Goal: Task Accomplishment & Management: Manage account settings

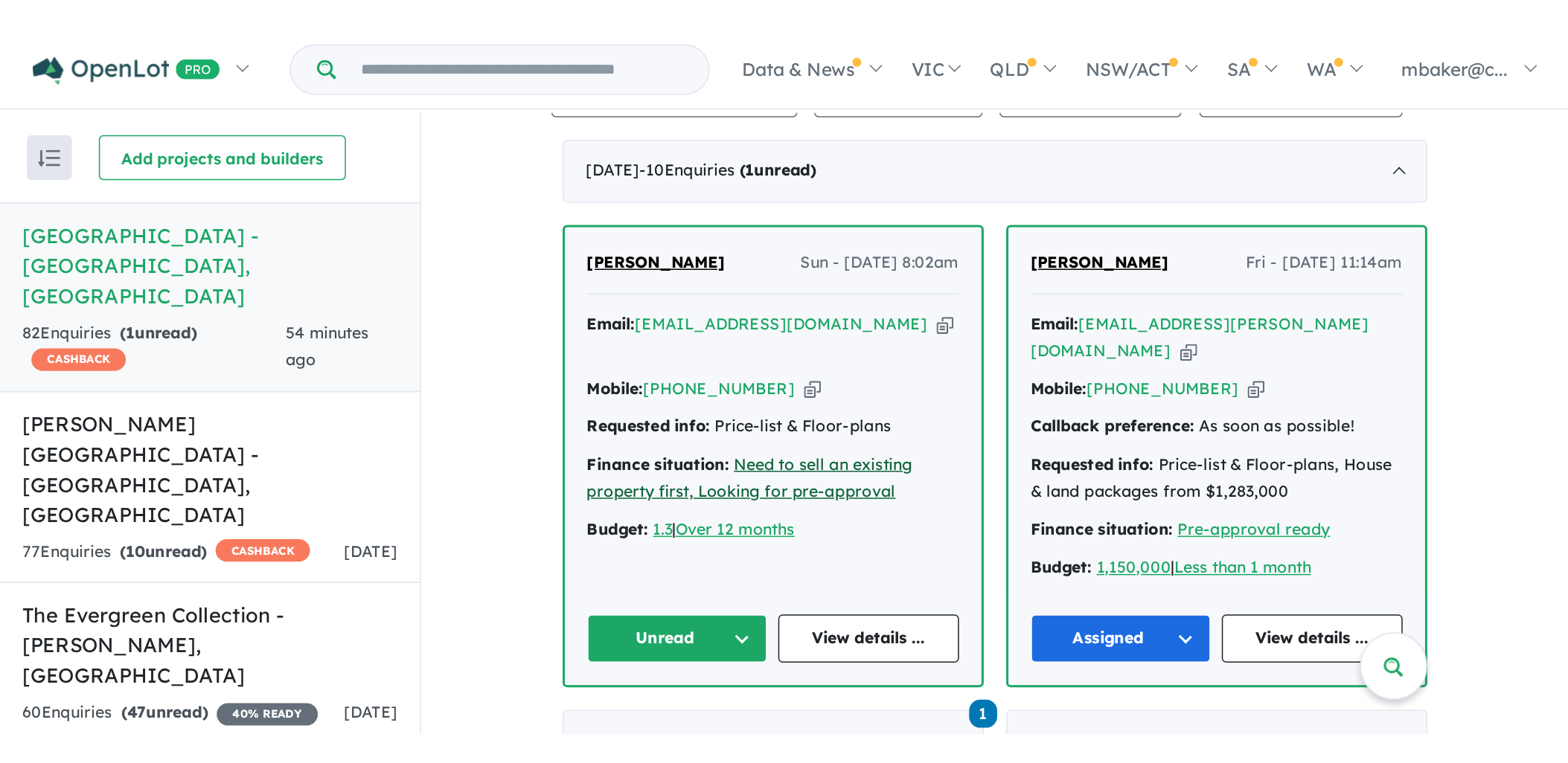
scroll to position [599, 0]
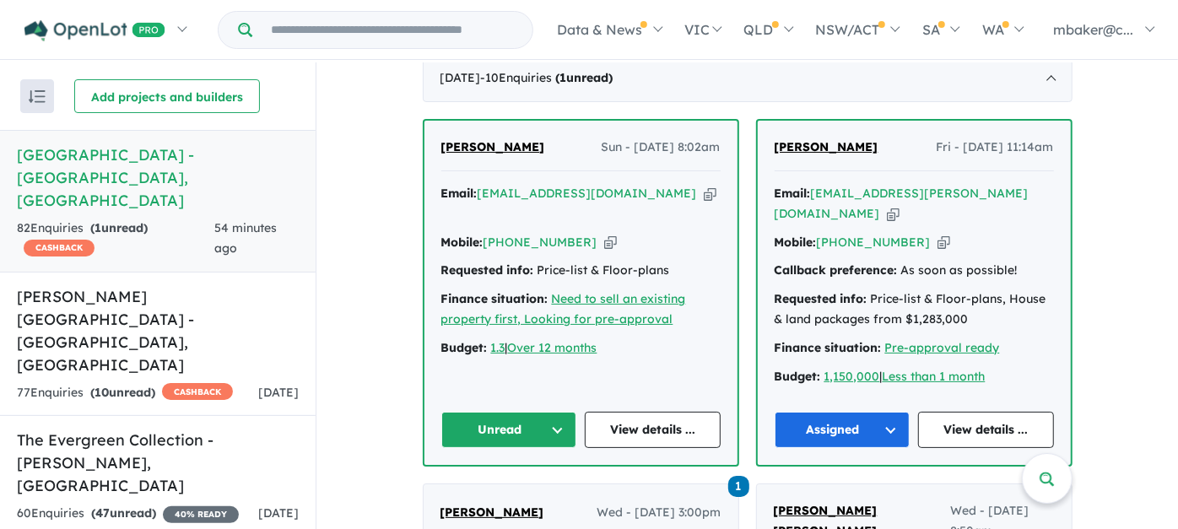
click at [704, 187] on icon "button" at bounding box center [710, 194] width 13 height 18
click at [609, 184] on div "Email: ritamm@gmail.com Copied!" at bounding box center [581, 204] width 279 height 41
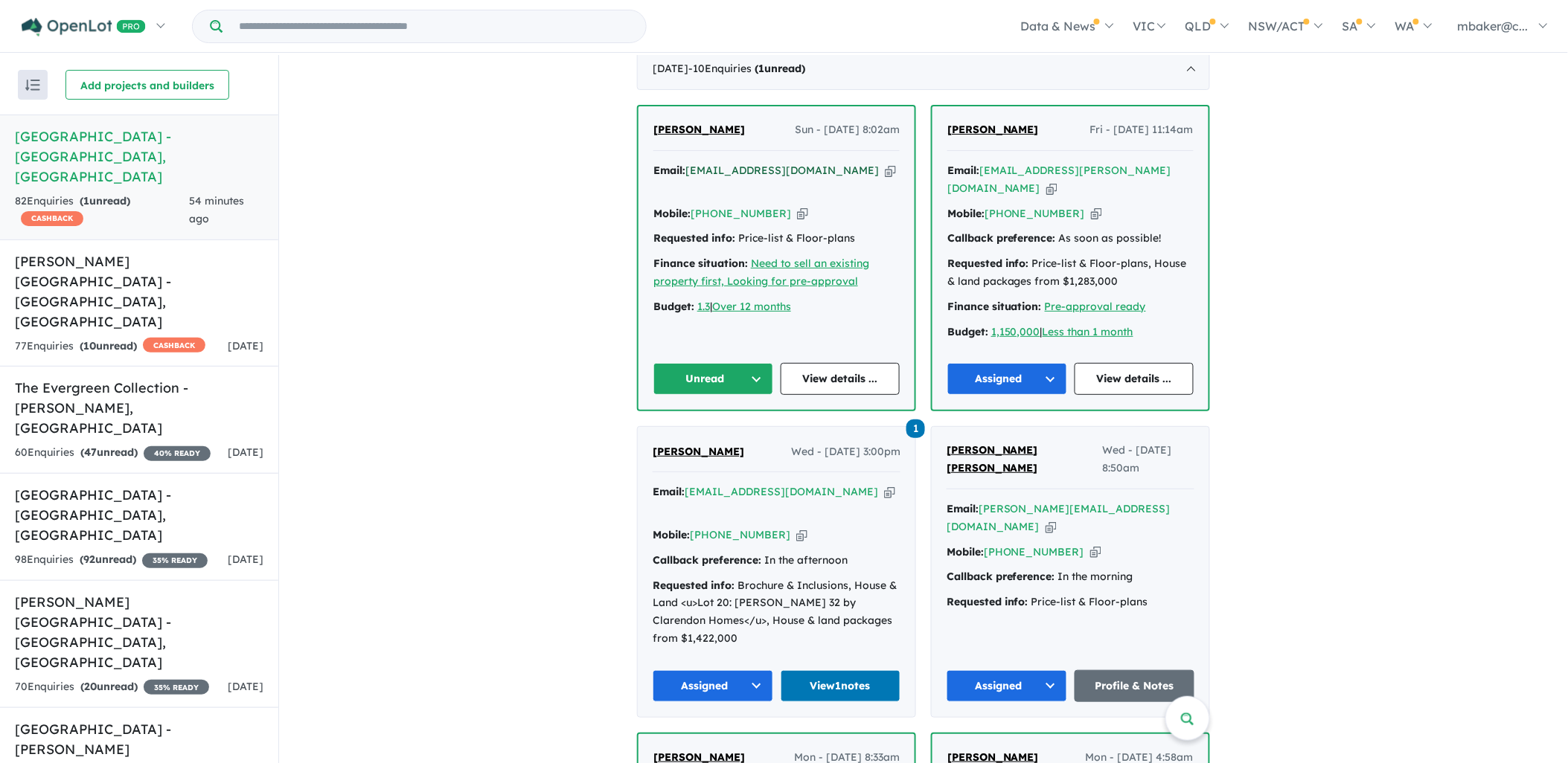
click at [784, 169] on a%20Ridgehaven%20Estate%20-%20Elderslie"] "[EMAIL_ADDRESS][DOMAIN_NAME]" at bounding box center [781, 170] width 193 height 13
click at [695, 123] on span "[PERSON_NAME]" at bounding box center [699, 129] width 92 height 13
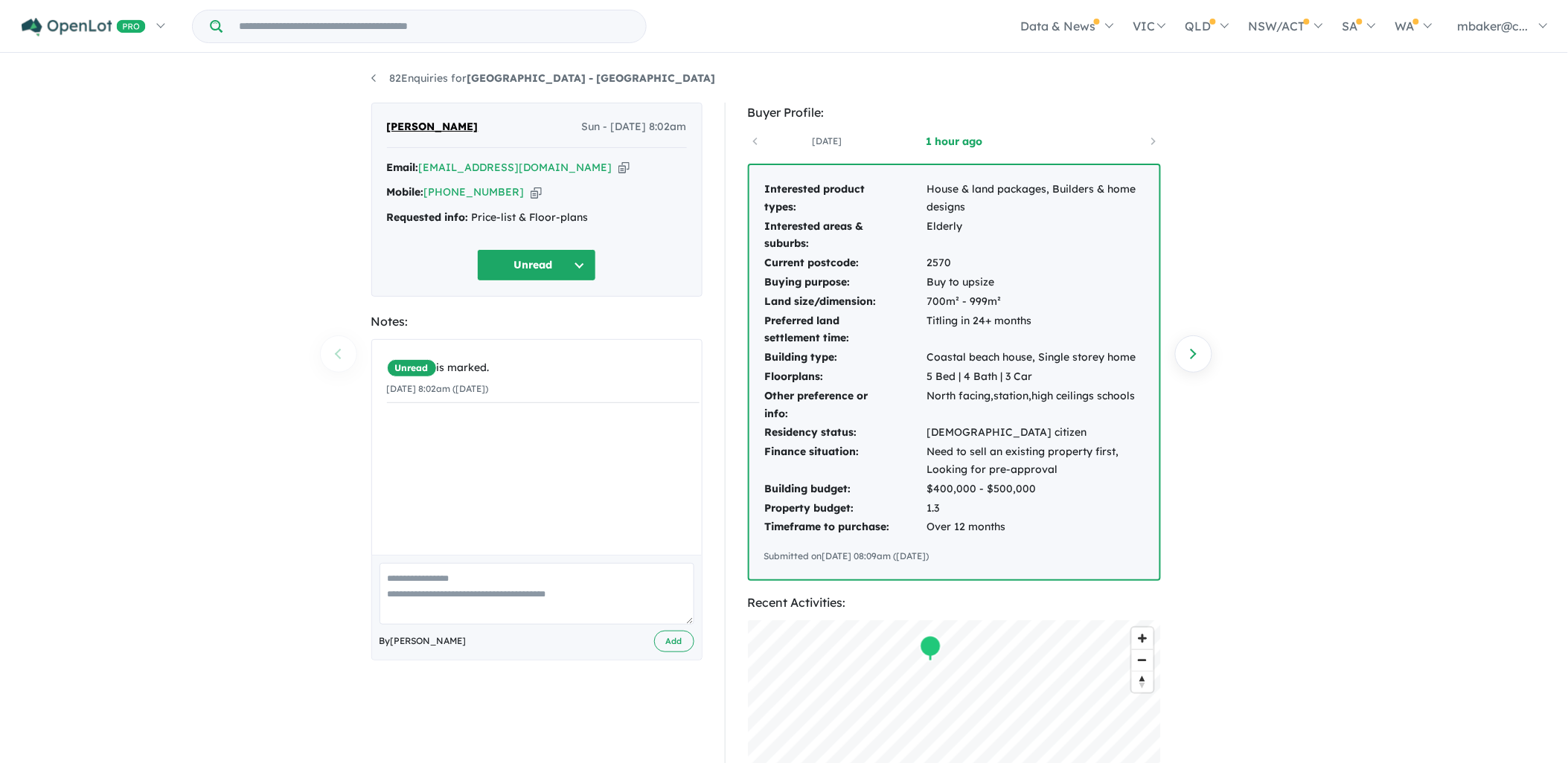
click at [531, 196] on icon "button" at bounding box center [536, 192] width 11 height 16
drag, startPoint x: 625, startPoint y: 218, endPoint x: 390, endPoint y: 220, distance: 235.0
click at [390, 220] on div "Requested info: Price-list & Floor-plans" at bounding box center [537, 218] width 300 height 18
copy div "Requested info: Price-list & Floor-plans"
click at [1024, 479] on tbody "Interested product types: House & land packages, Builders & home designs Intere…" at bounding box center [954, 358] width 380 height 357
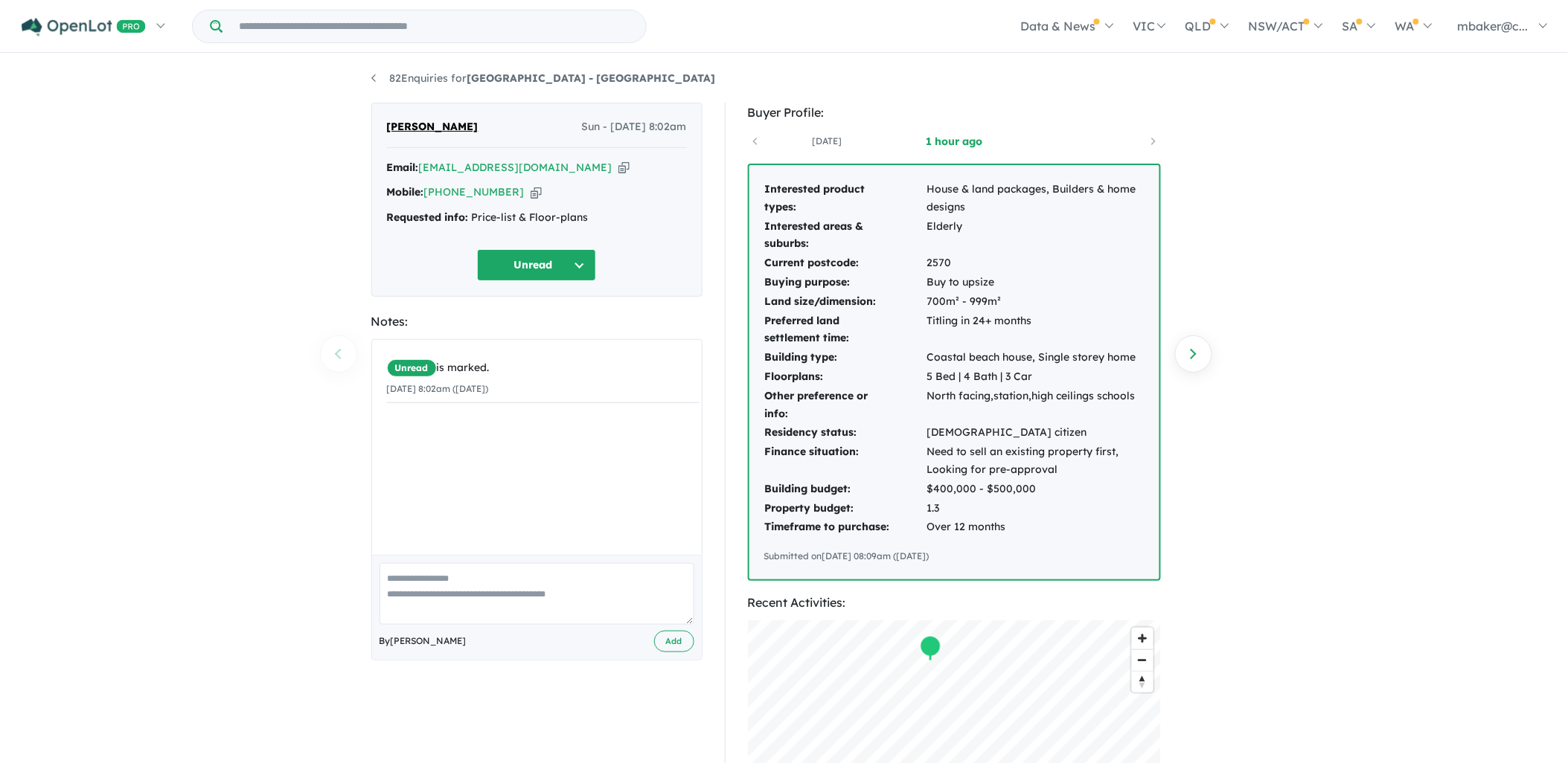
drag, startPoint x: 1024, startPoint y: 479, endPoint x: 1010, endPoint y: 532, distance: 54.8
click at [1010, 532] on td "Over 12 months" at bounding box center [1035, 528] width 218 height 19
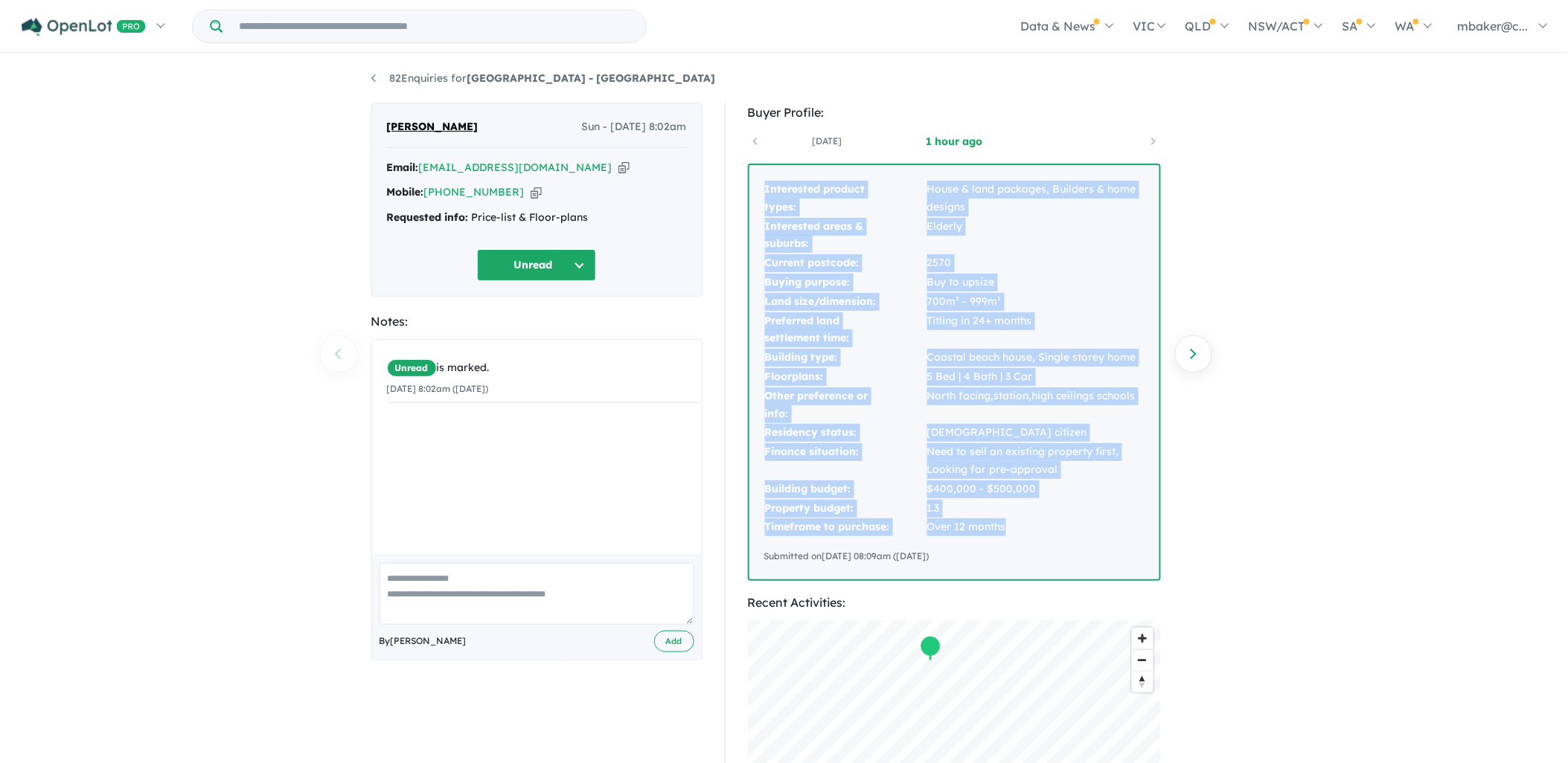
drag, startPoint x: 1012, startPoint y: 530, endPoint x: 759, endPoint y: 190, distance: 423.8
click at [759, 190] on div "Interested product types: House & land packages, Builders & home designs Intere…" at bounding box center [954, 372] width 410 height 414
copy tbody "Interested product types: House & land packages, Builders & home designs Intere…"
click at [566, 256] on button "Unread" at bounding box center [536, 265] width 119 height 32
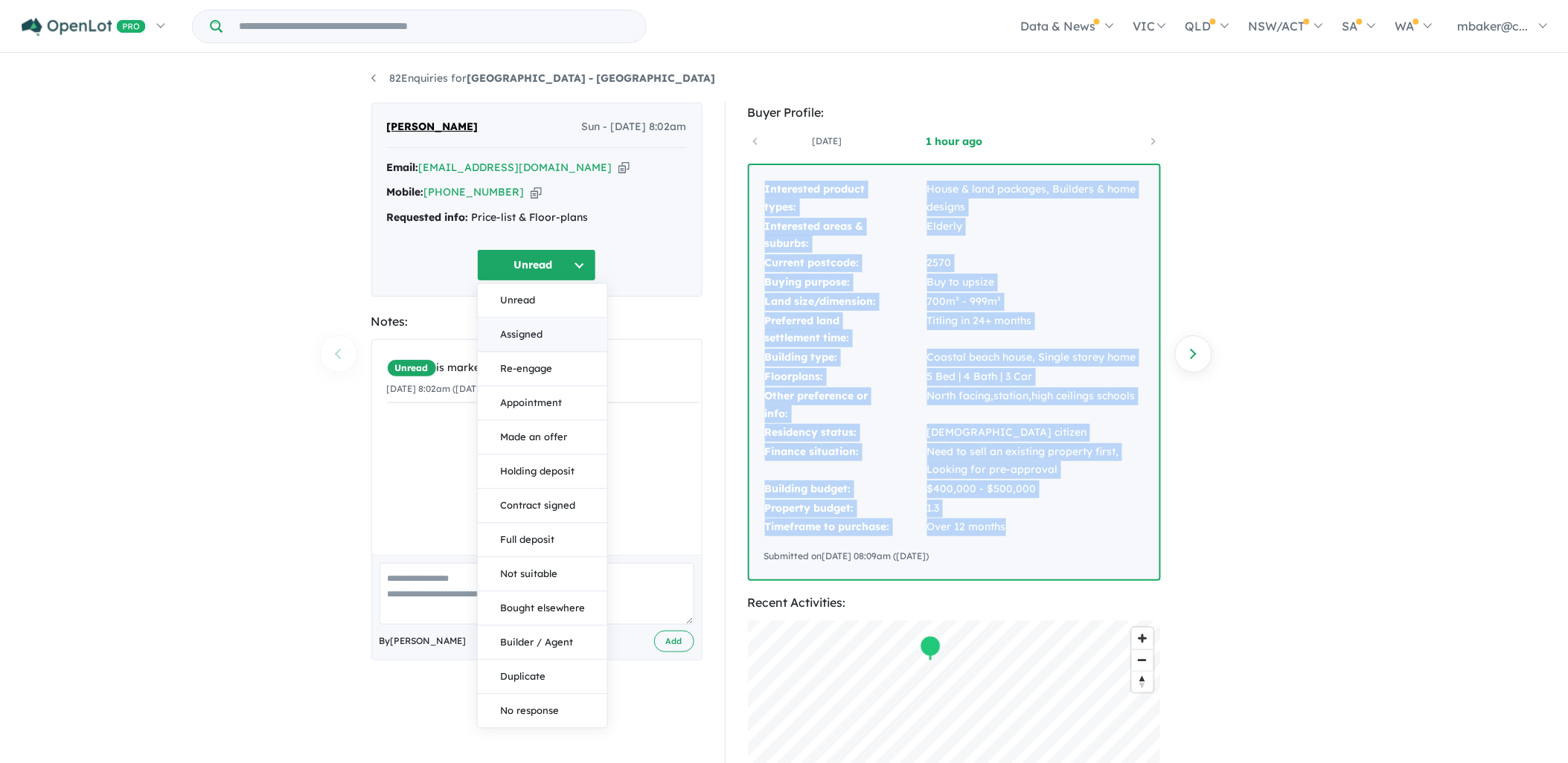
click at [555, 337] on button "Assigned" at bounding box center [542, 335] width 130 height 34
